Goal: Transaction & Acquisition: Download file/media

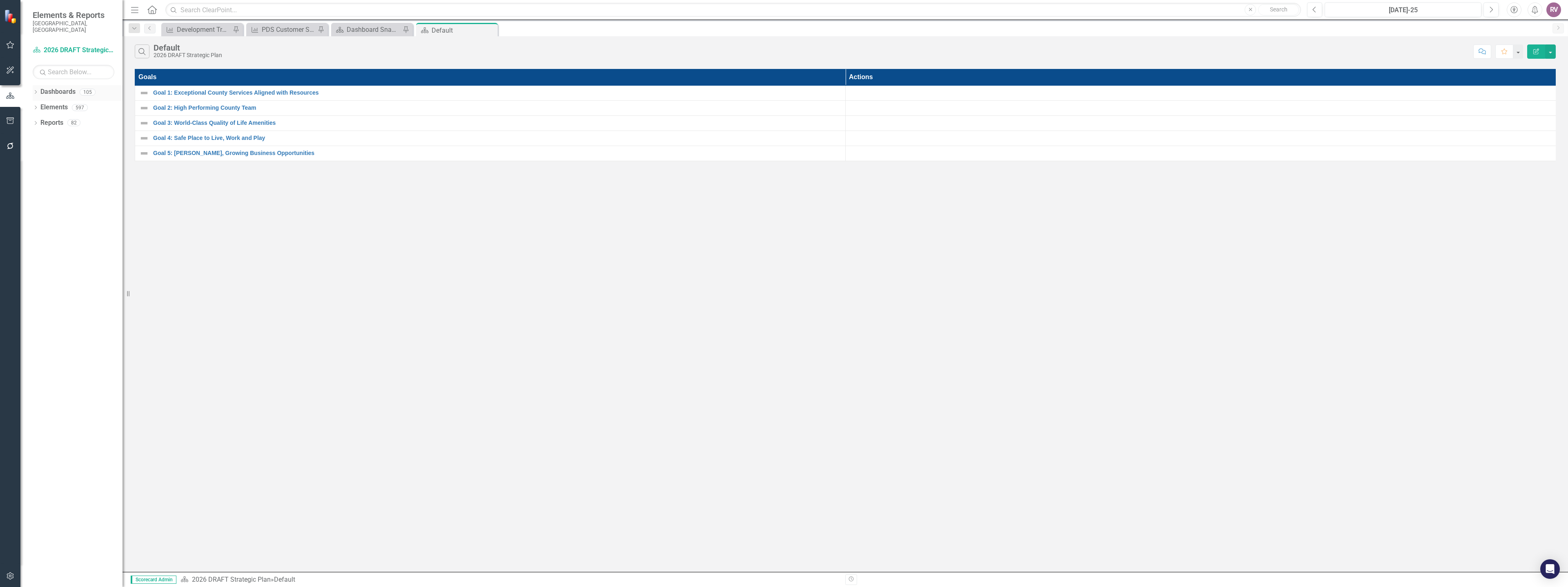
click at [34, 91] on icon "Dropdown" at bounding box center [35, 92] width 5 height 4
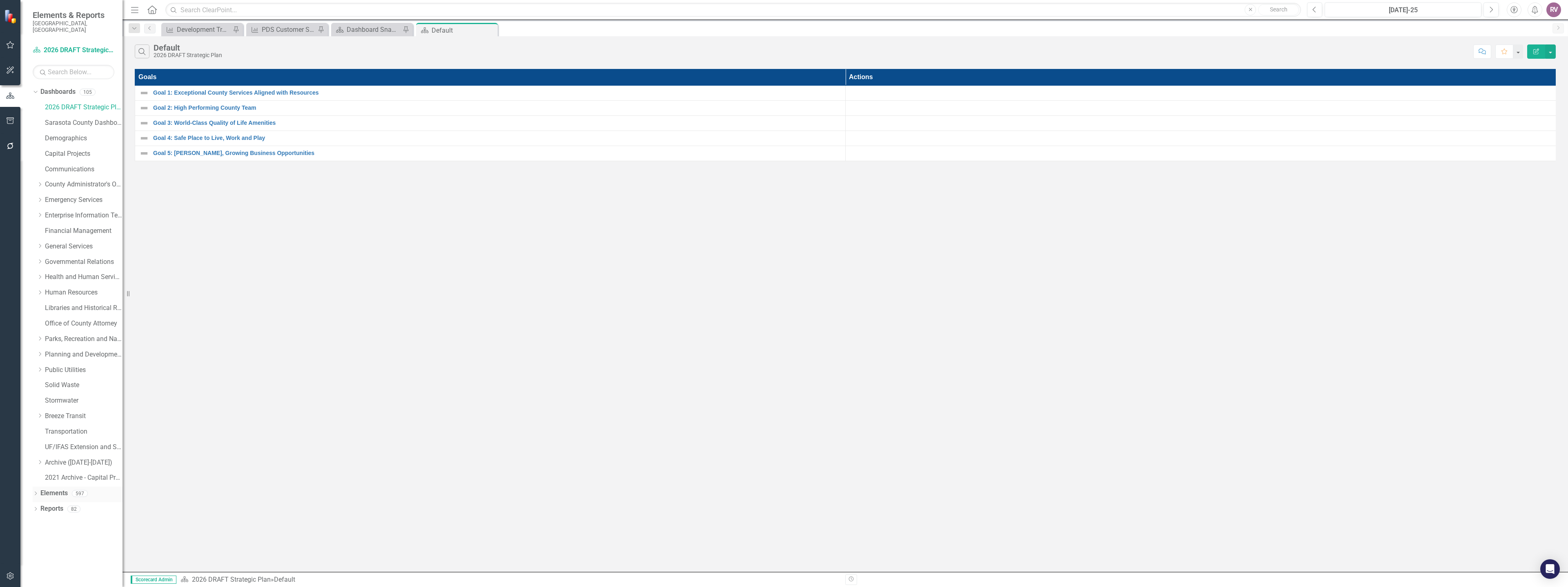
click at [35, 492] on icon "Dropdown" at bounding box center [35, 494] width 5 height 4
click at [37, 538] on icon "Dropdown" at bounding box center [39, 540] width 5 height 4
click at [58, 411] on div "Challenge Challenges" at bounding box center [66, 418] width 44 height 13
click at [64, 413] on link "Challenge Challenges" at bounding box center [66, 417] width 44 height 9
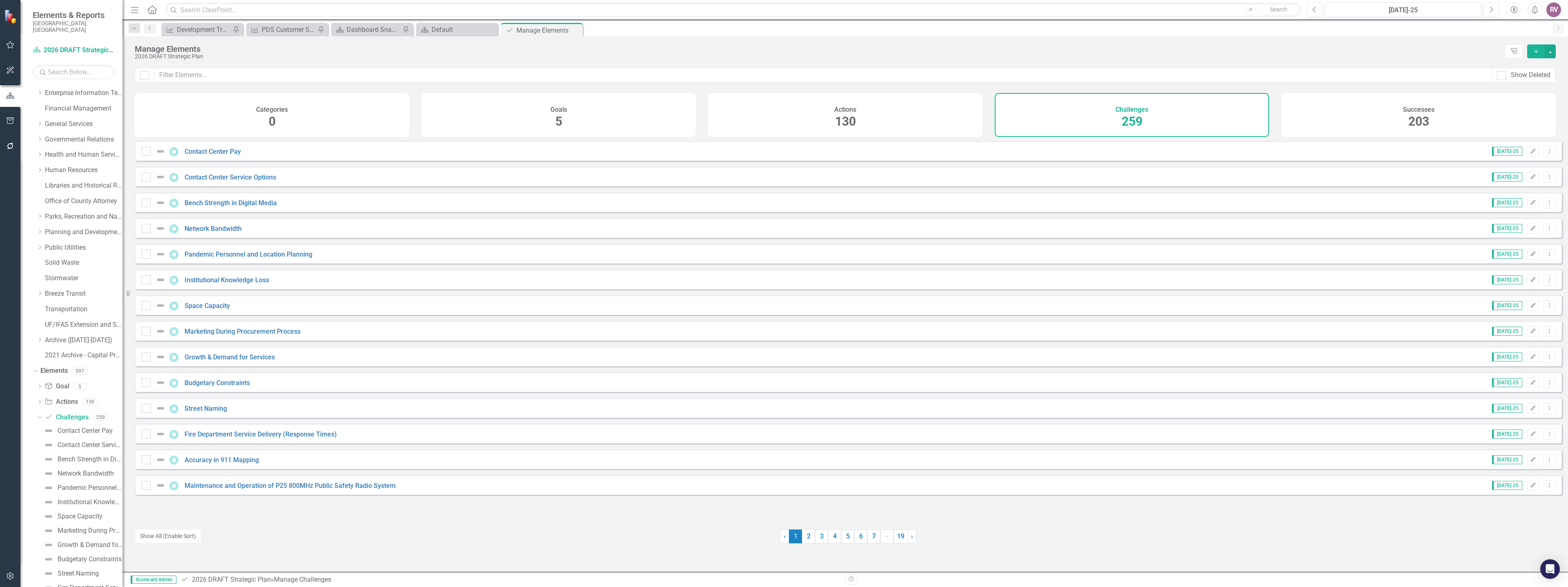
click at [1419, 106] on h4 "Successes" at bounding box center [1419, 109] width 32 height 7
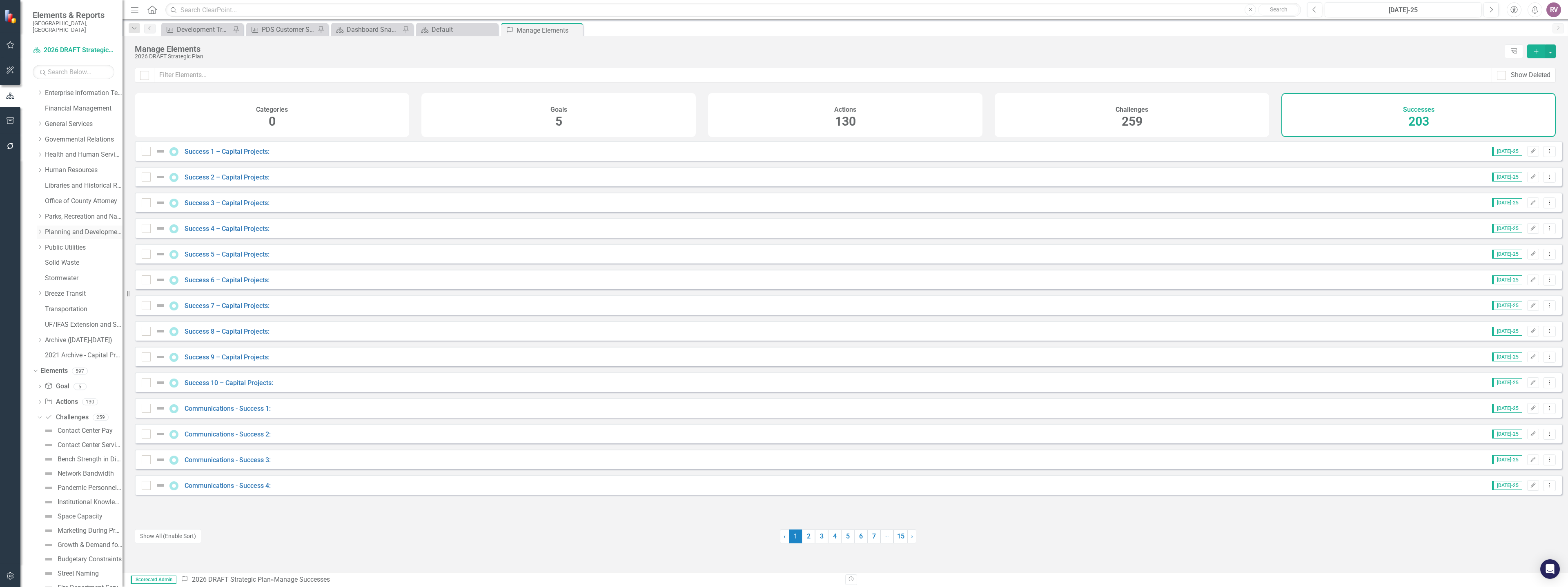
click at [40, 229] on icon "Dropdown" at bounding box center [40, 232] width 6 height 5
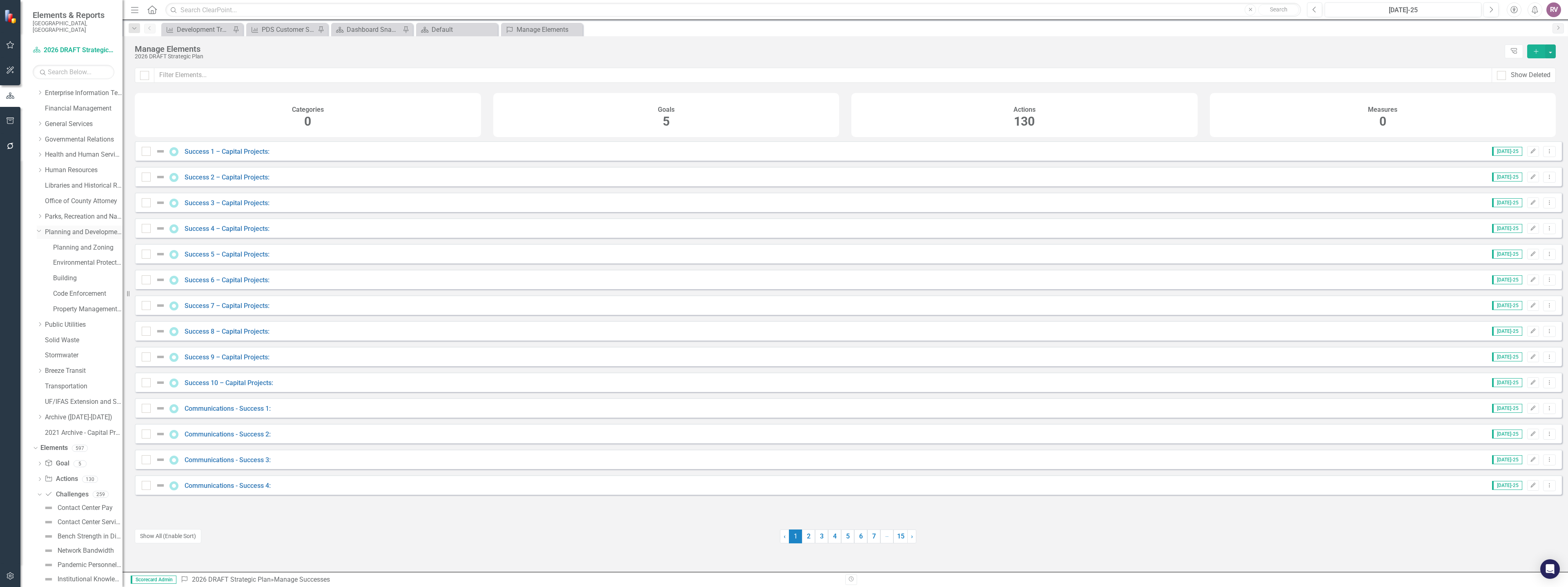
click at [67, 228] on link "Planning and Development Services" at bounding box center [83, 232] width 77 height 9
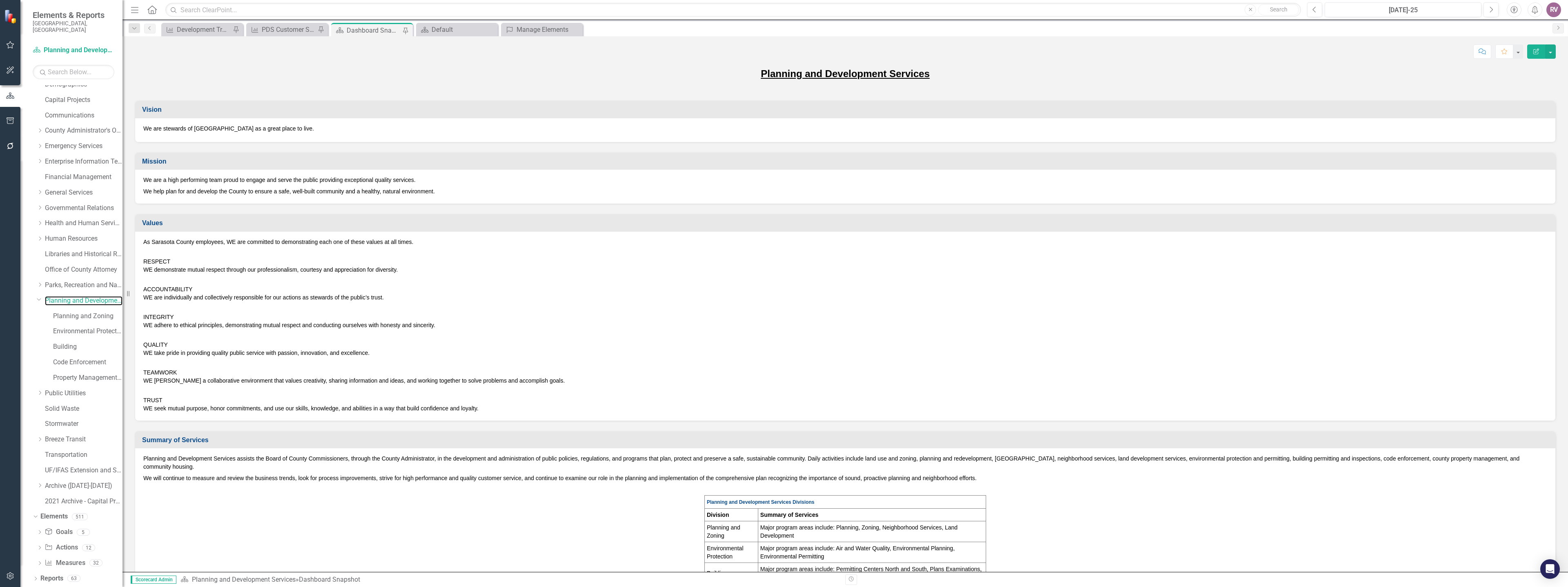
scroll to position [47, 0]
click at [40, 568] on icon "Dropdown" at bounding box center [39, 570] width 5 height 4
click at [38, 553] on icon "Dropdown" at bounding box center [39, 555] width 5 height 4
click at [41, 567] on div "Dropdown" at bounding box center [39, 570] width 5 height 7
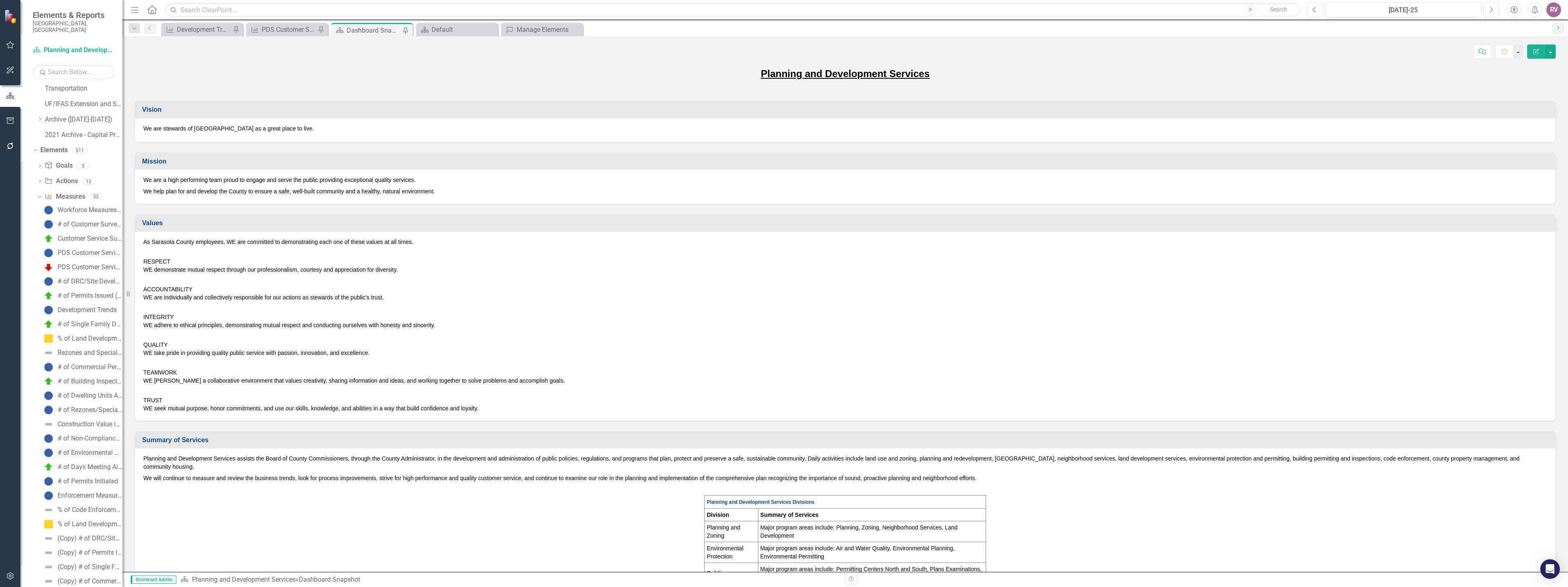
scroll to position [504, 0]
click at [35, 584] on icon "Dropdown" at bounding box center [35, 586] width 5 height 4
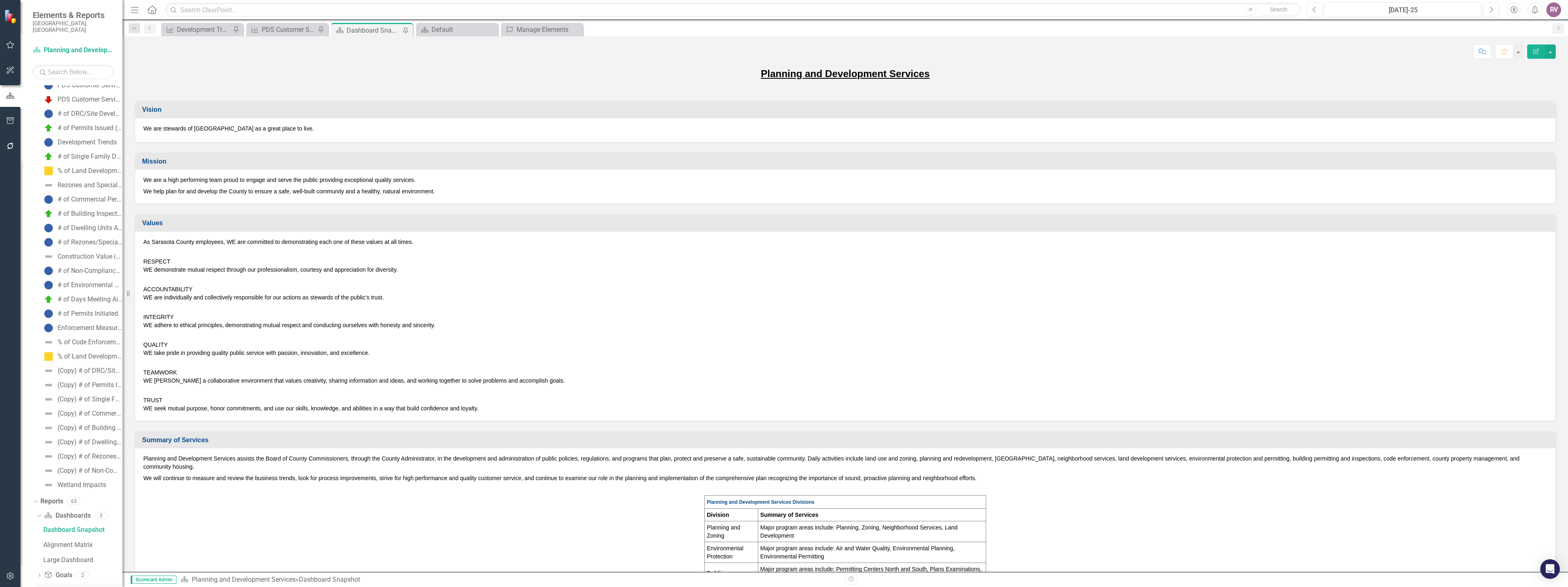
scroll to position [622, 0]
click at [38, 540] on icon "Dropdown" at bounding box center [39, 542] width 5 height 4
click at [40, 556] on icon "Dropdown" at bounding box center [39, 558] width 5 height 4
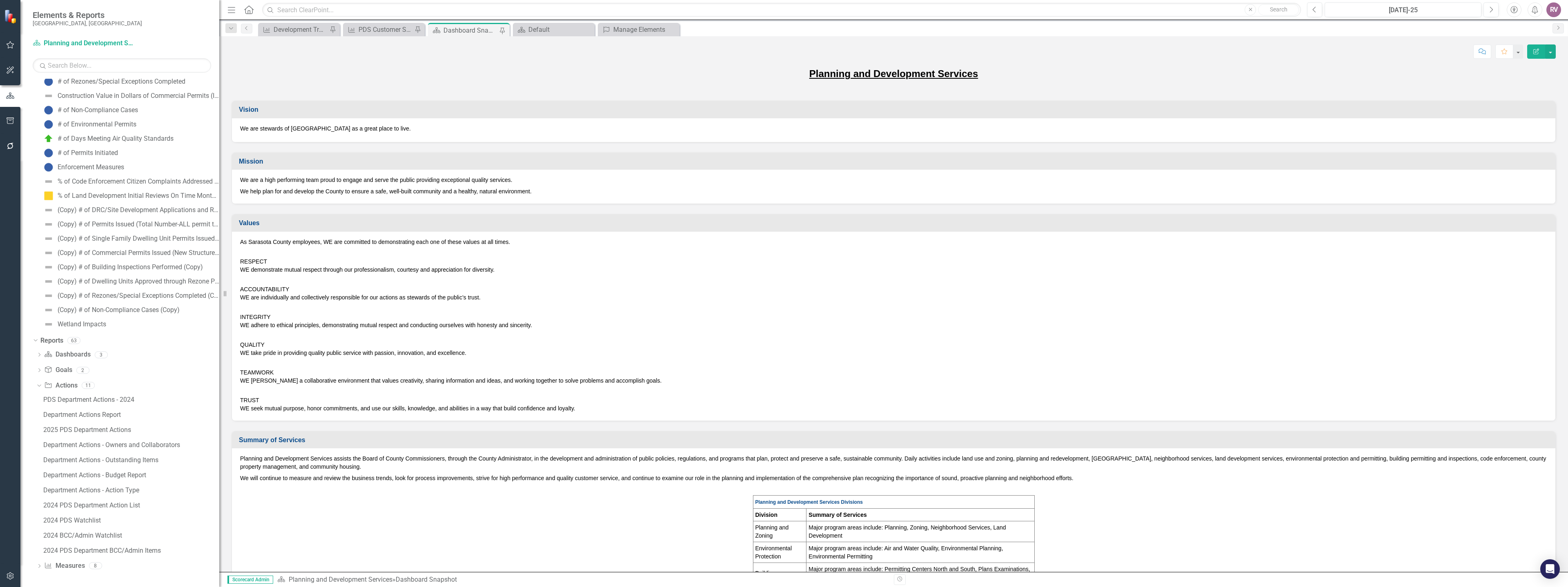
drag, startPoint x: 125, startPoint y: 457, endPoint x: 220, endPoint y: 457, distance: 95.0
click at [220, 457] on div "Resize" at bounding box center [222, 293] width 7 height 587
click at [39, 565] on icon "Dropdown" at bounding box center [39, 566] width 5 height 4
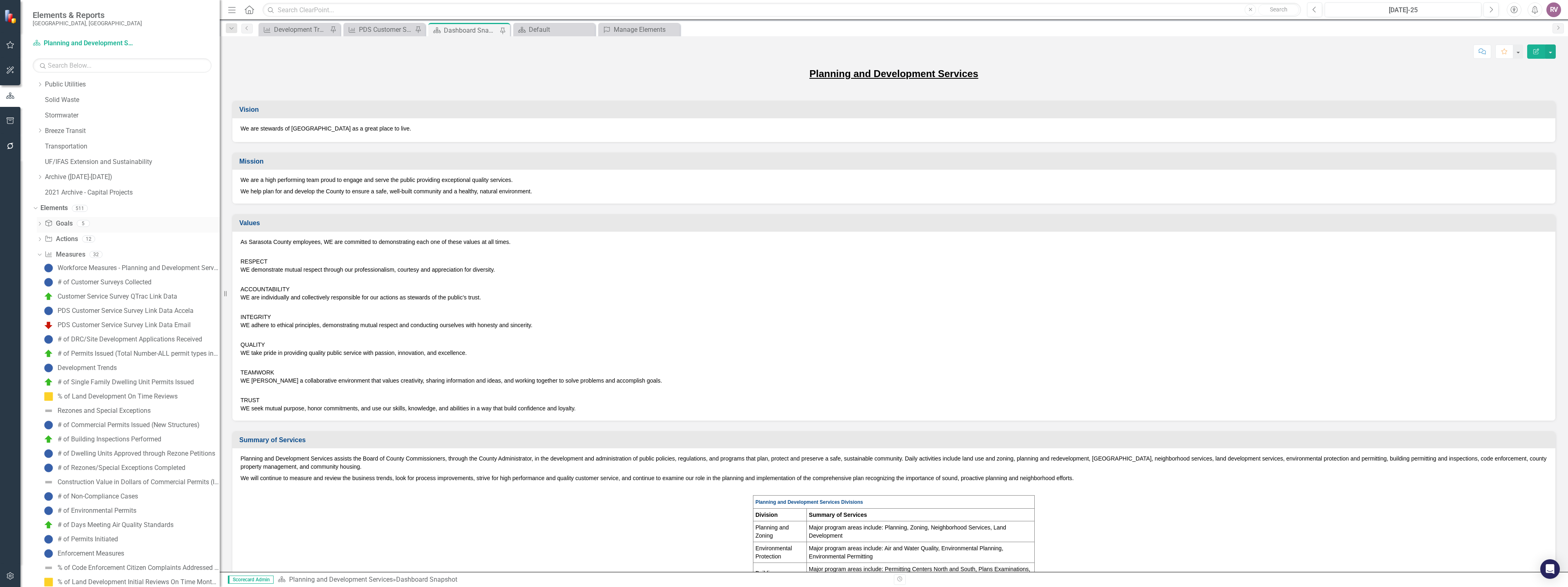
scroll to position [248, 0]
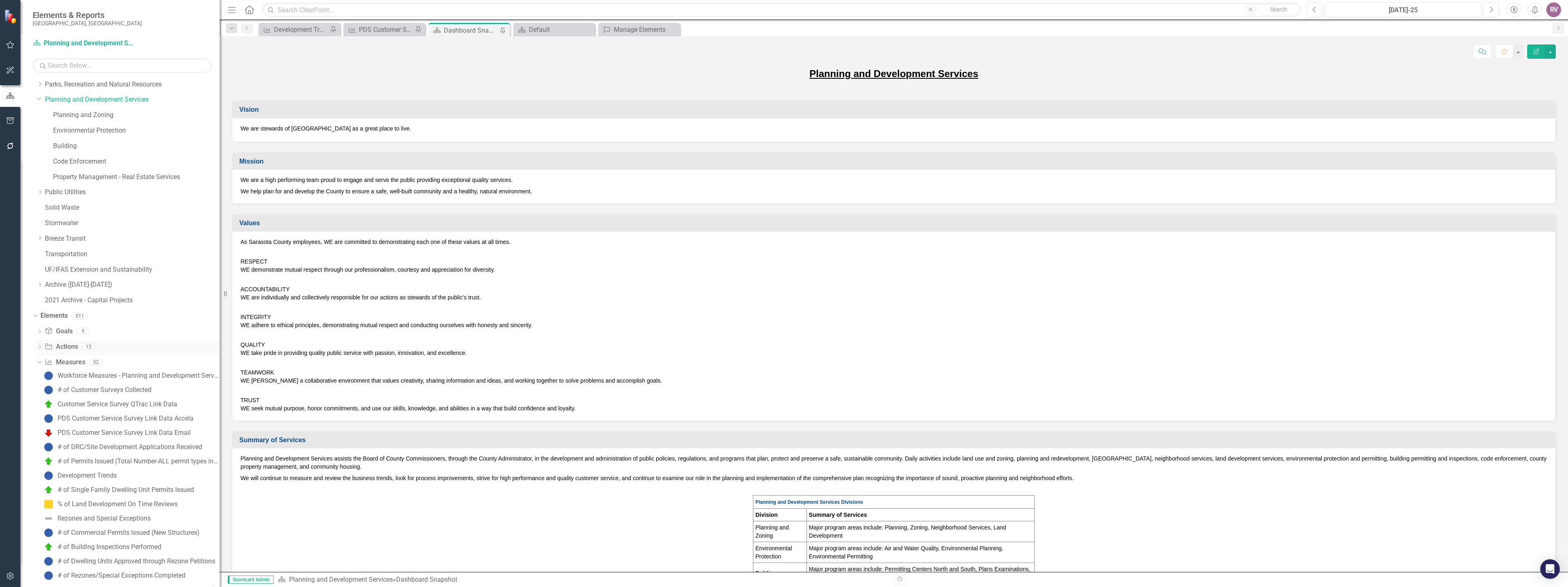
click at [39, 346] on icon "Dropdown" at bounding box center [39, 347] width 5 height 4
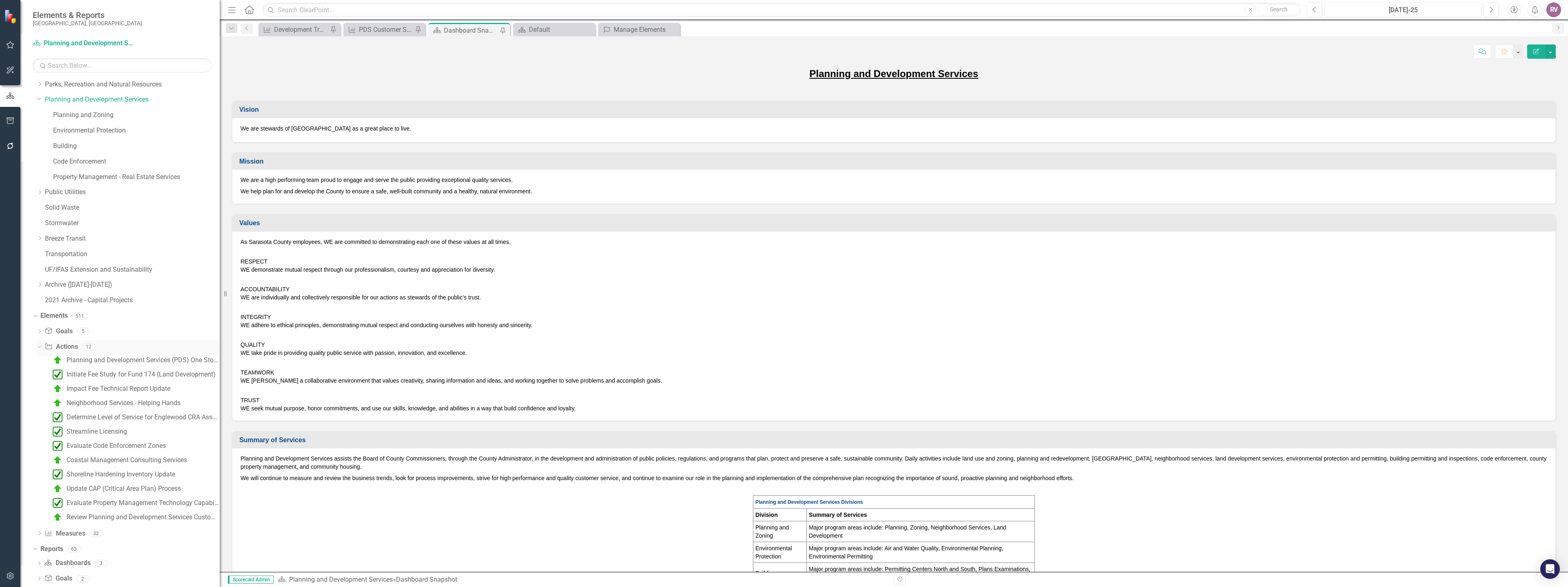
click at [40, 346] on icon "Dropdown" at bounding box center [38, 346] width 4 height 5
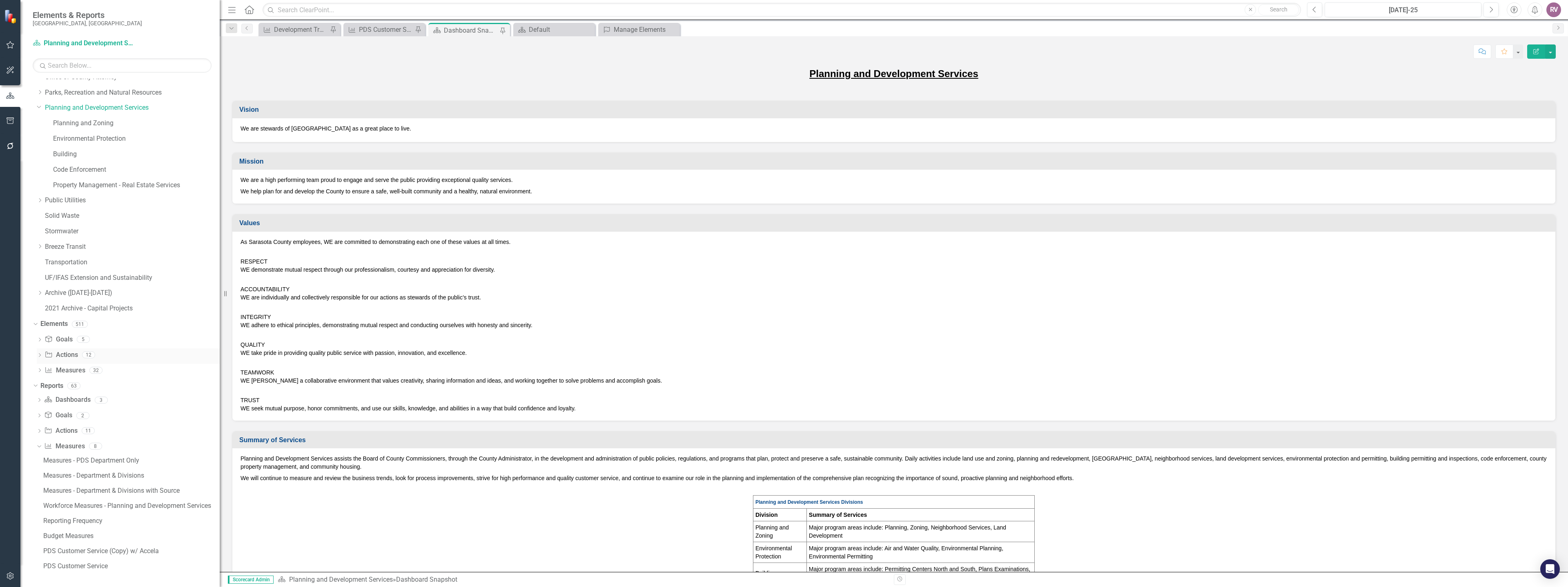
scroll to position [240, 0]
click at [38, 436] on div "Dropdown" at bounding box center [39, 431] width 5 height 7
click at [367, 11] on input "text" at bounding box center [782, 10] width 1038 height 14
paste input "5-Year Challenges - Planning and Development Services"
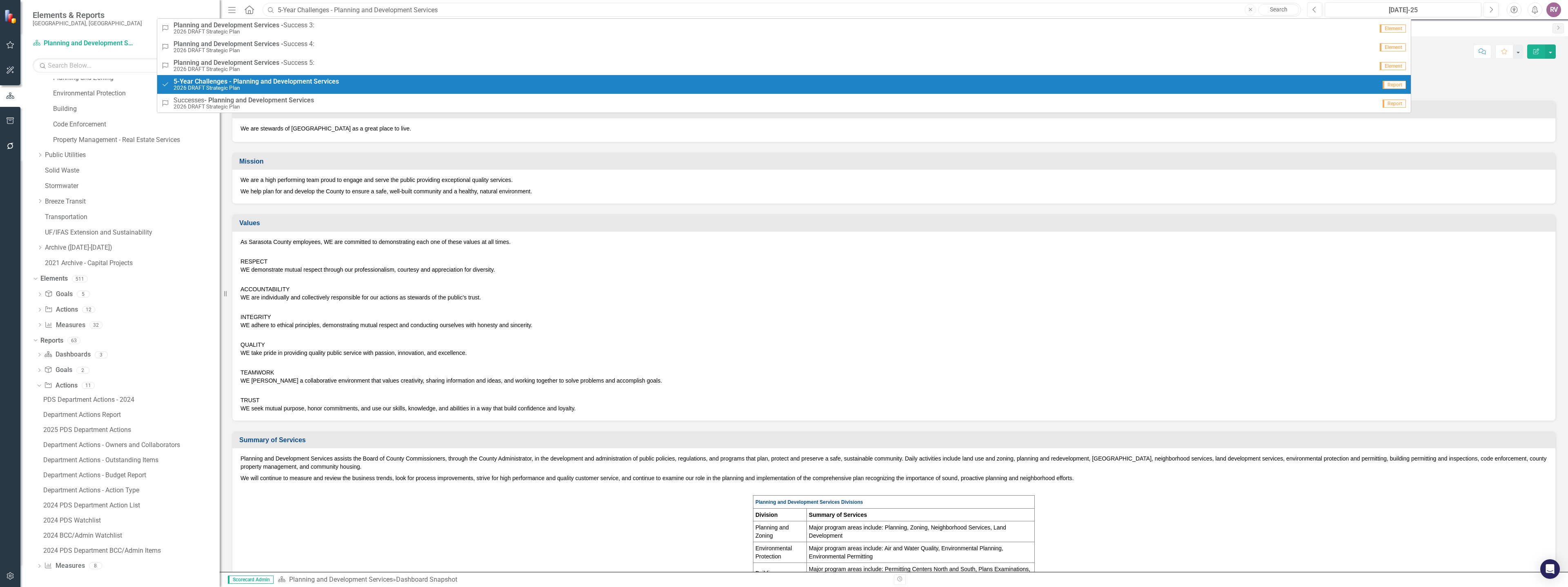
type input "5-Year Challenges - Planning and Development Services"
click at [215, 81] on strong "Challenges" at bounding box center [211, 81] width 33 height 8
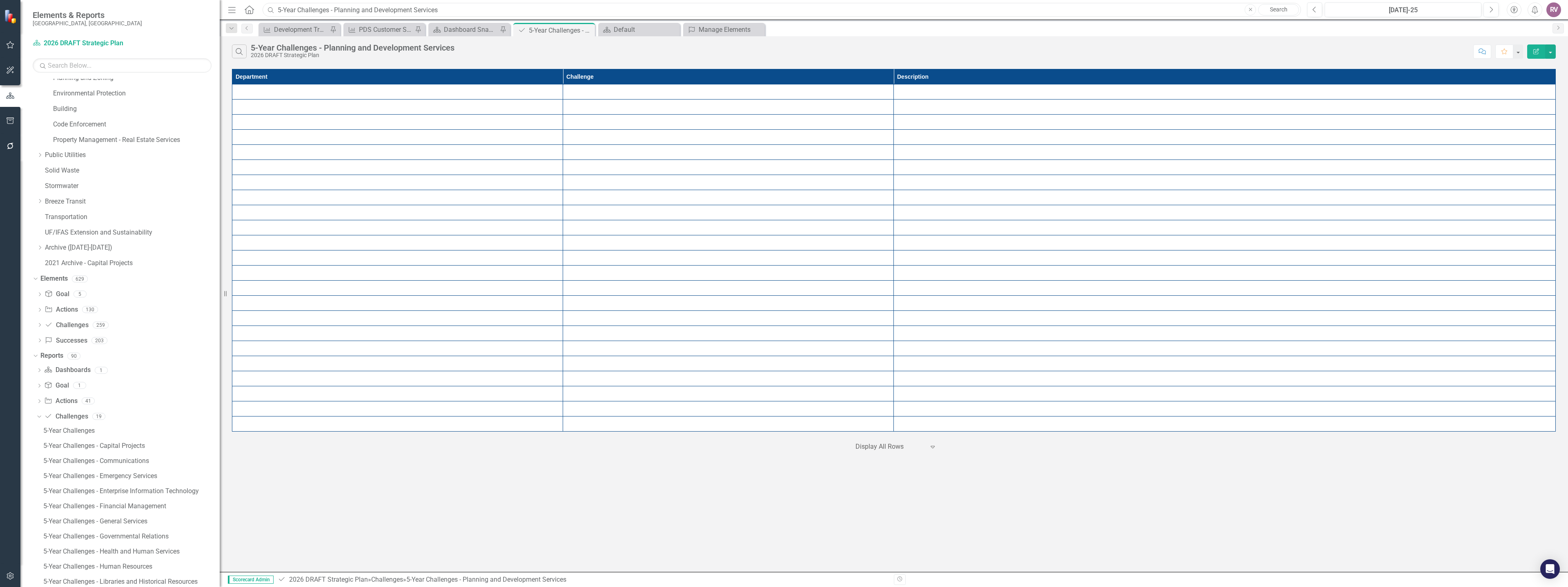
click at [476, 10] on input "5-Year Challenges - Planning and Development Services" at bounding box center [782, 10] width 1038 height 14
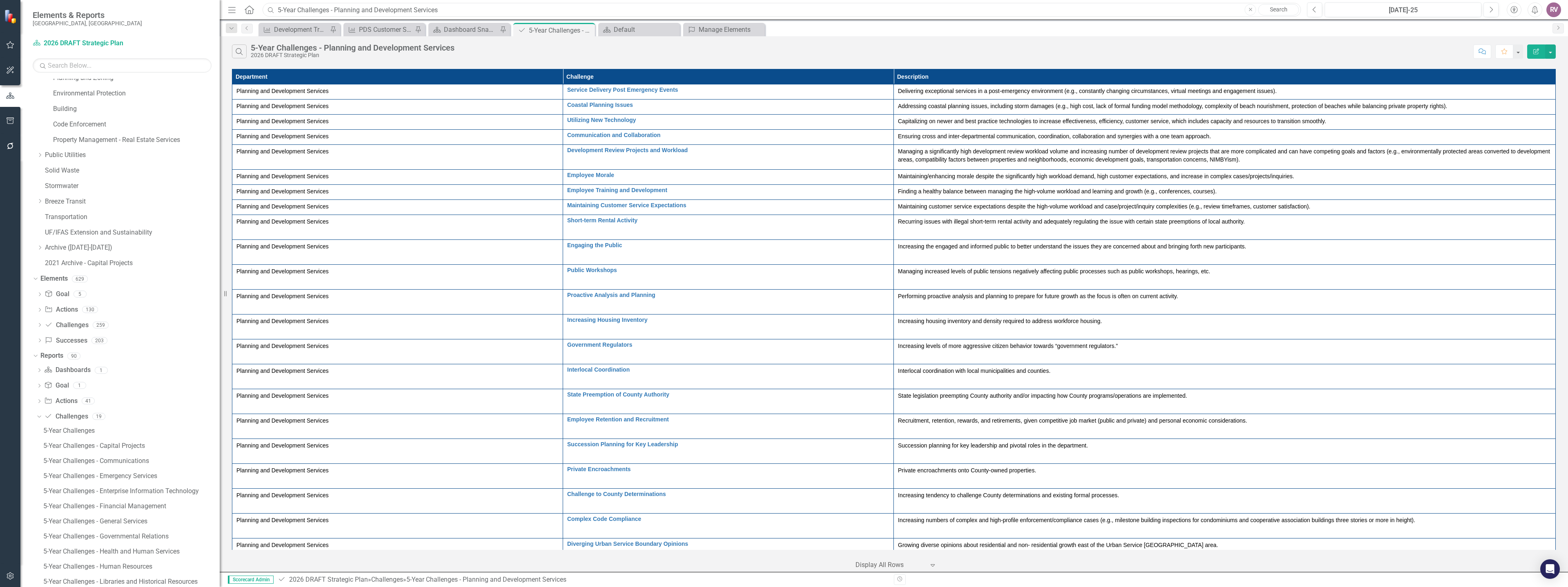
scroll to position [317, 0]
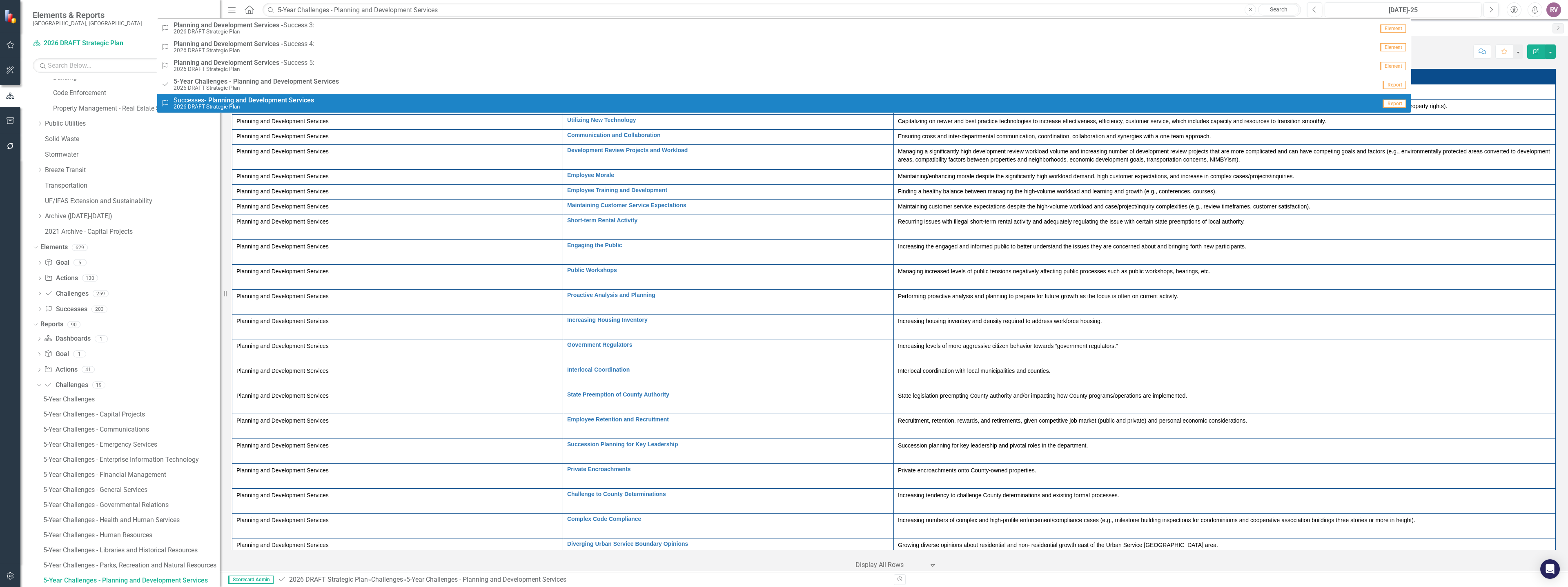
click at [307, 99] on strong "Services" at bounding box center [301, 100] width 26 height 8
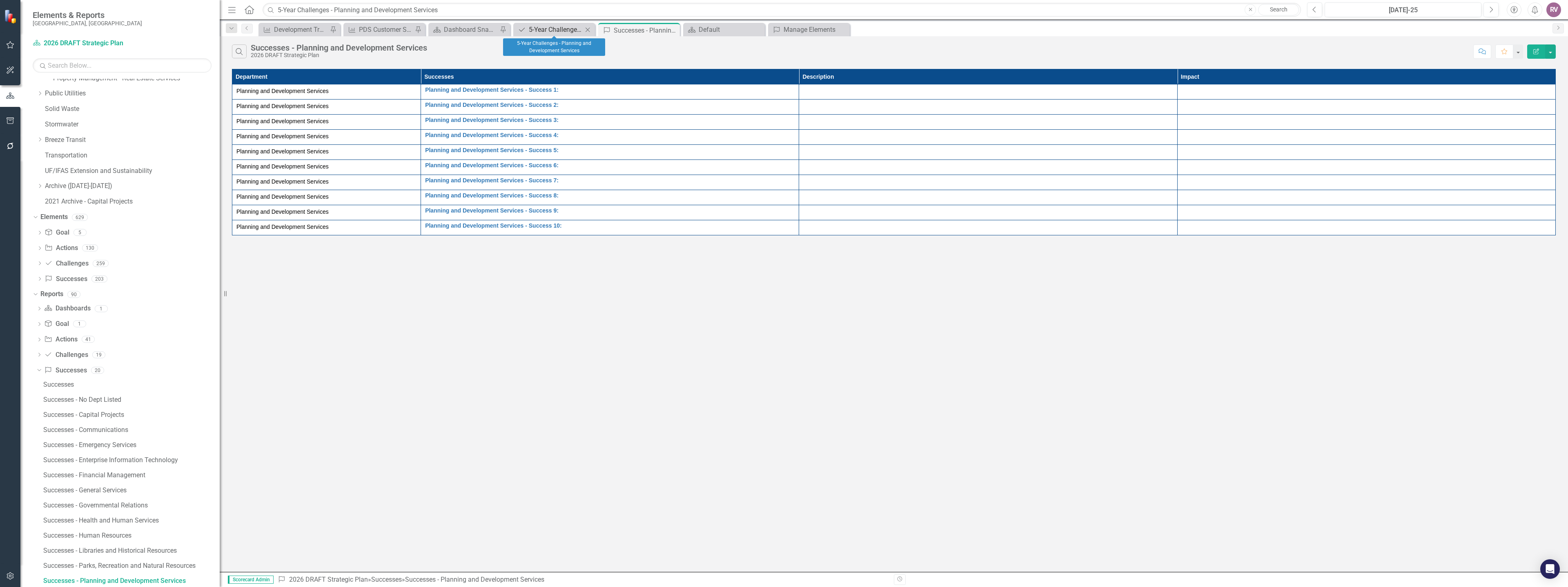
click at [555, 27] on div "5-Year Challenges - Planning and Development Services" at bounding box center [556, 29] width 54 height 10
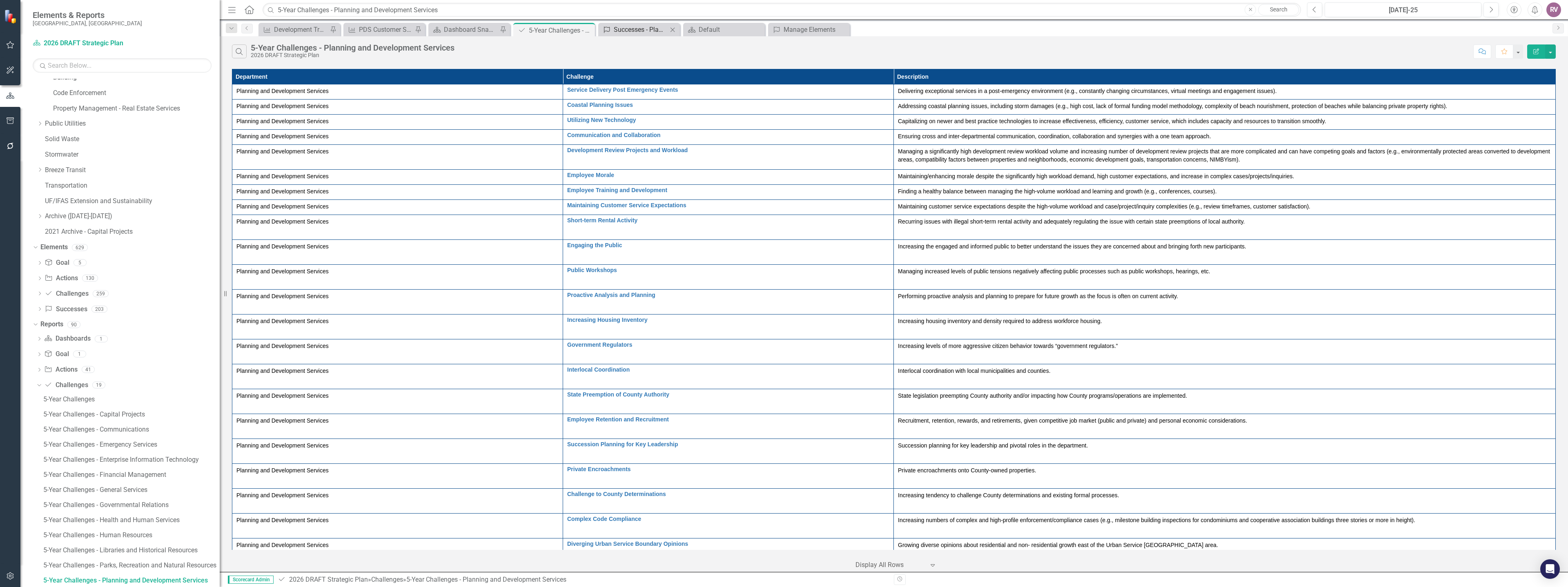
click at [632, 29] on div "Successes - Planning and Development Services" at bounding box center [640, 29] width 54 height 10
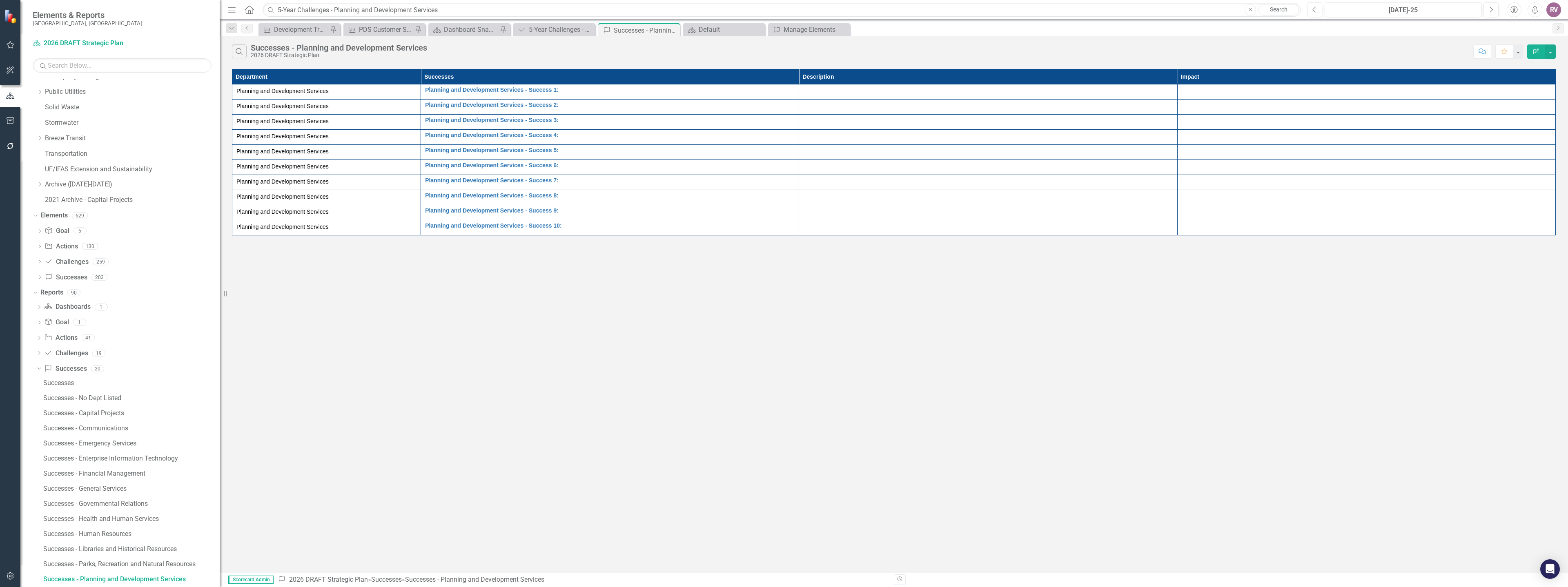
scroll to position [347, 0]
click at [551, 27] on div "5-Year Challenges - Planning and Development Services" at bounding box center [556, 29] width 54 height 10
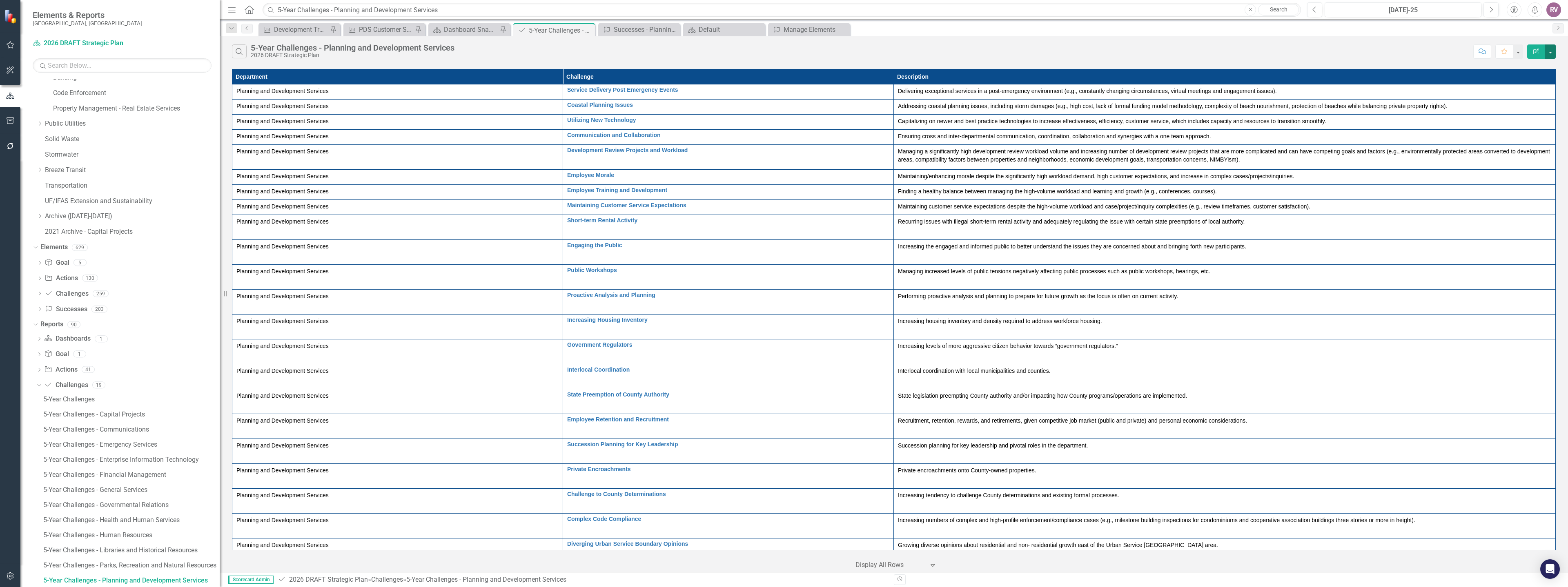
click at [1553, 49] on button "button" at bounding box center [1550, 51] width 10 height 14
click at [1531, 82] on link "PDF Export to PDF" at bounding box center [1523, 83] width 65 height 15
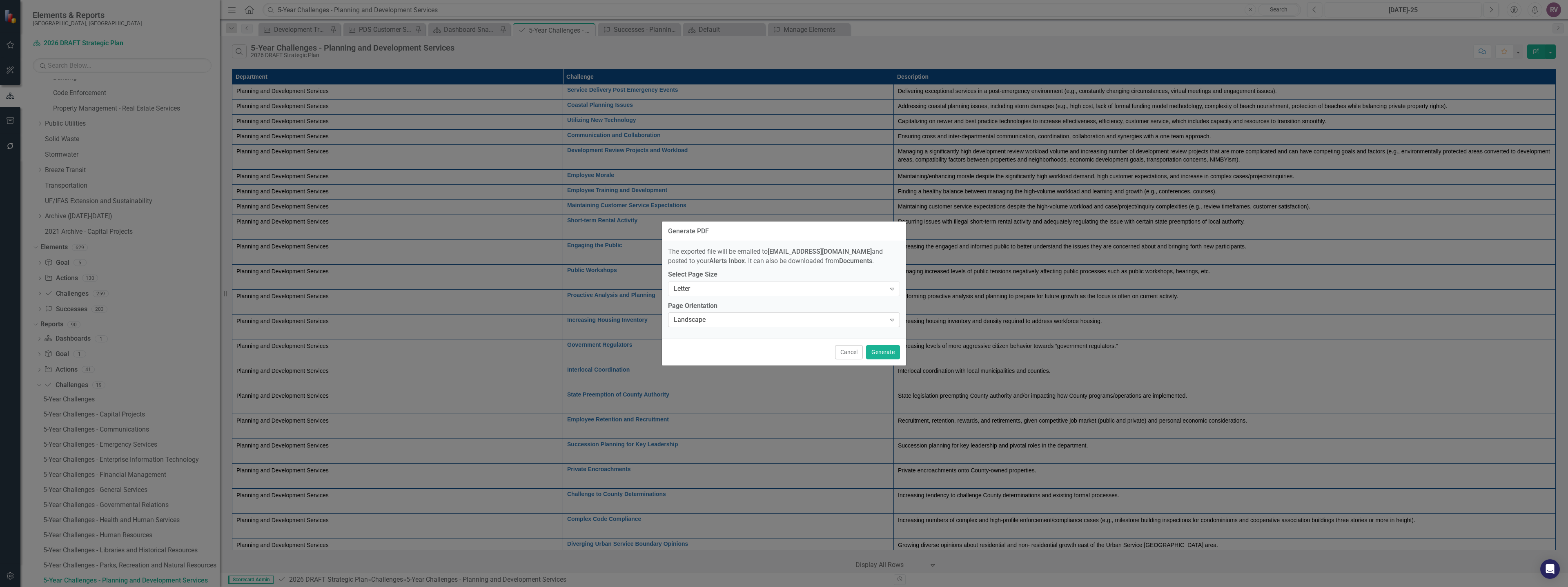
click at [820, 323] on div "Landscape" at bounding box center [780, 320] width 212 height 9
click at [749, 344] on div "Portrait" at bounding box center [786, 347] width 219 height 9
click at [876, 349] on button "Generate" at bounding box center [883, 352] width 34 height 14
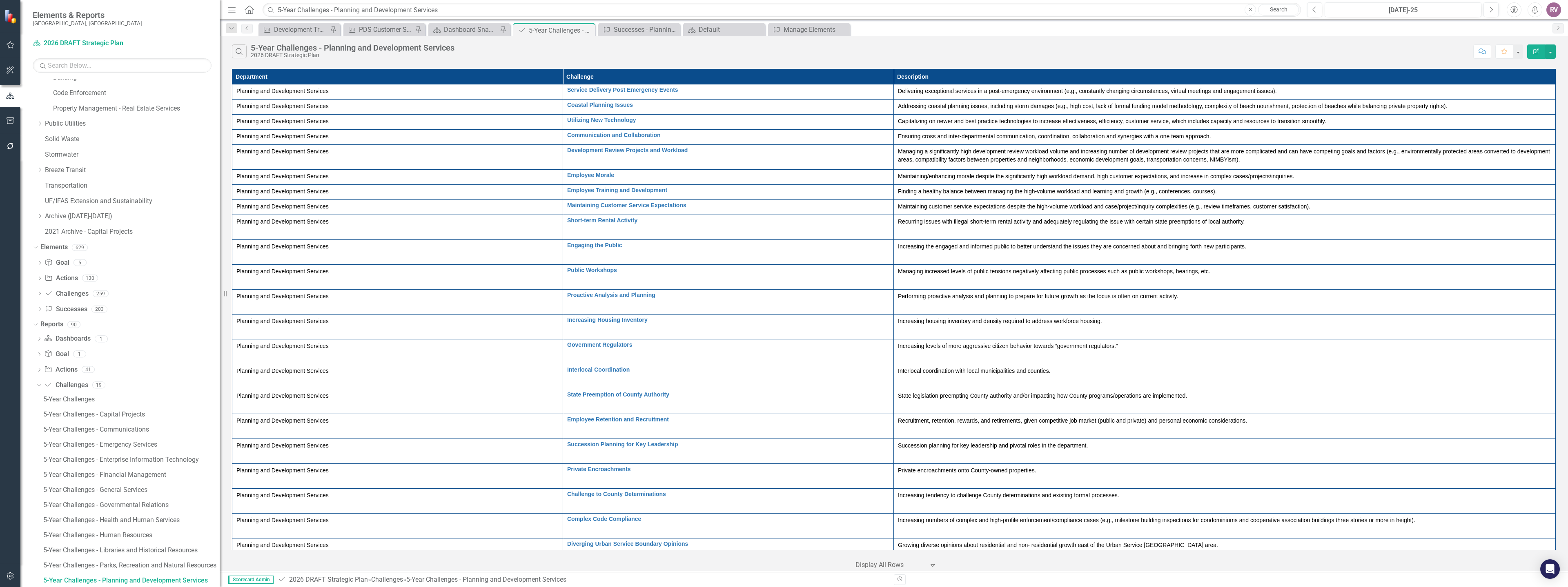
click at [1533, 14] on button "Alerts" at bounding box center [1535, 10] width 15 height 15
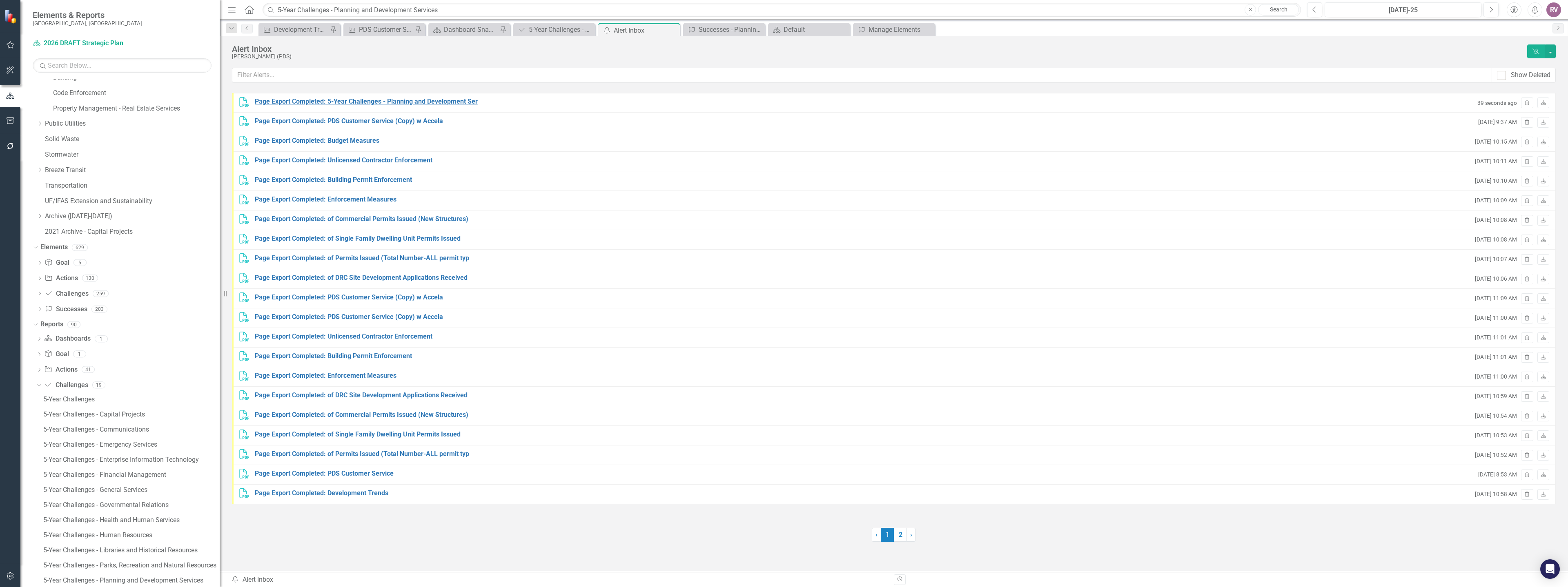
click at [265, 103] on div "Page Export Completed: 5-Year Challenges - Planning and Development Ser" at bounding box center [366, 102] width 223 height 9
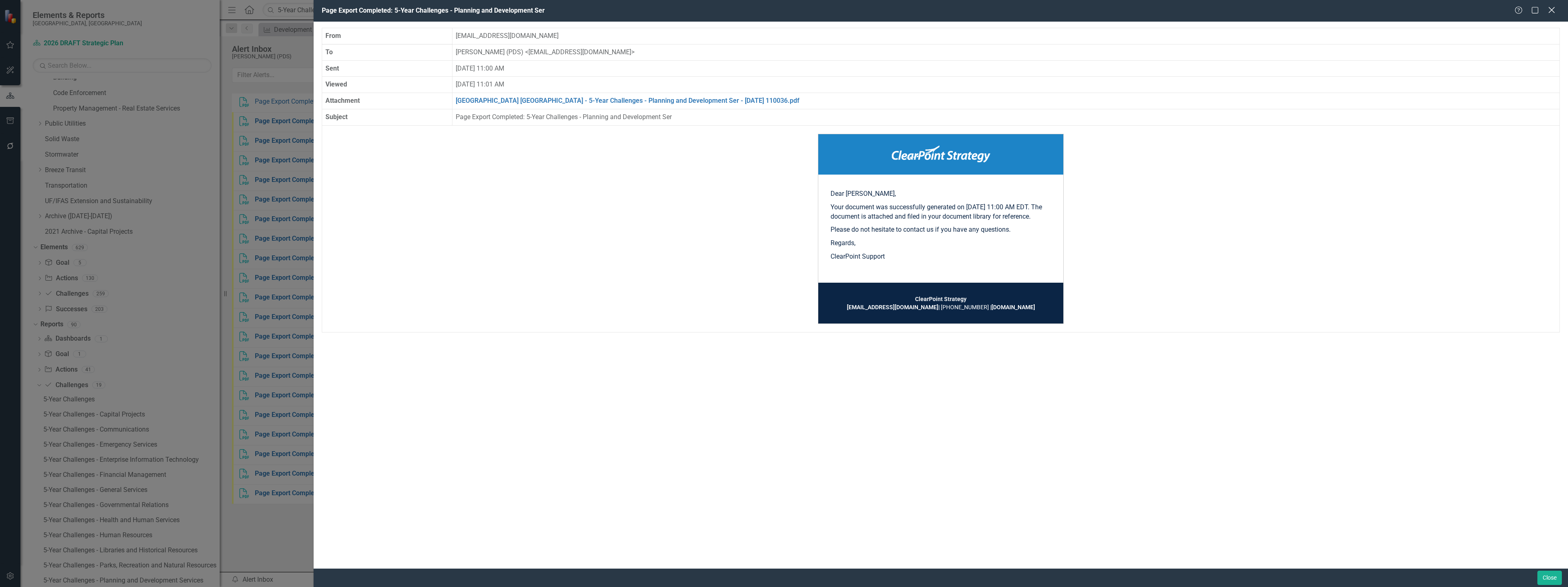
click at [1552, 8] on icon "Close" at bounding box center [1551, 10] width 10 height 8
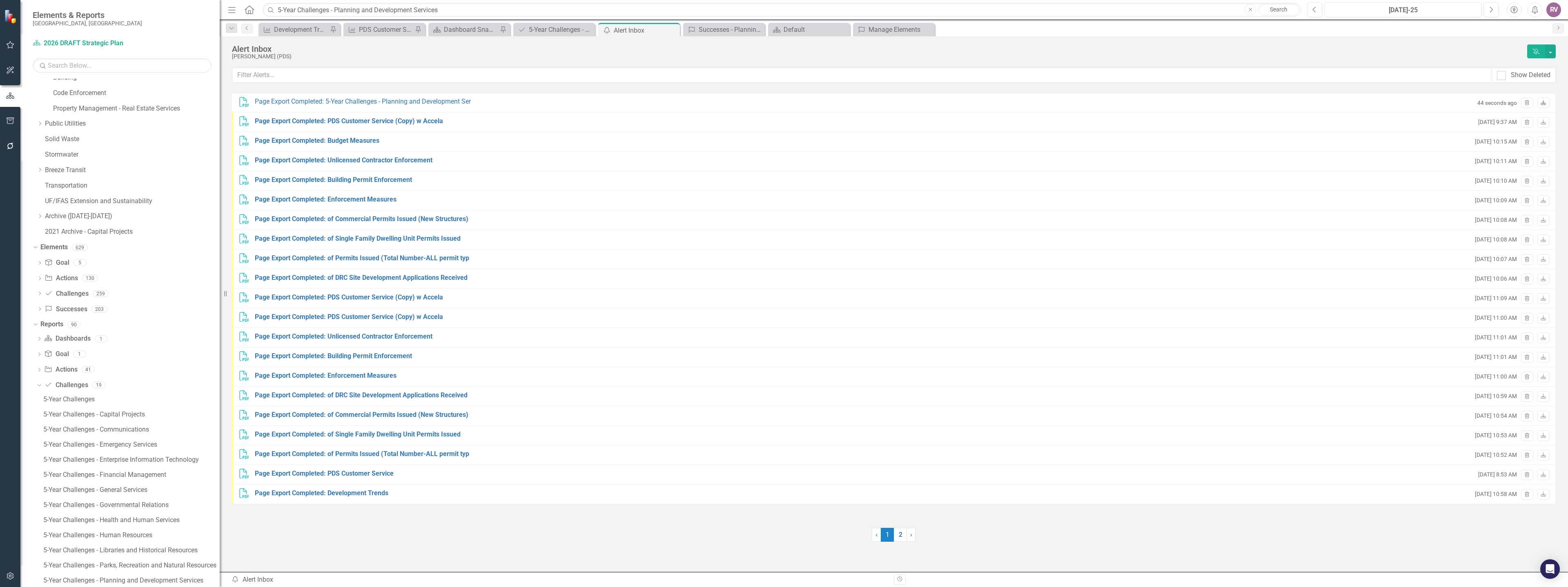
click at [1545, 101] on icon "Download" at bounding box center [1543, 103] width 6 height 5
